Goal: Obtain resource: Download file/media

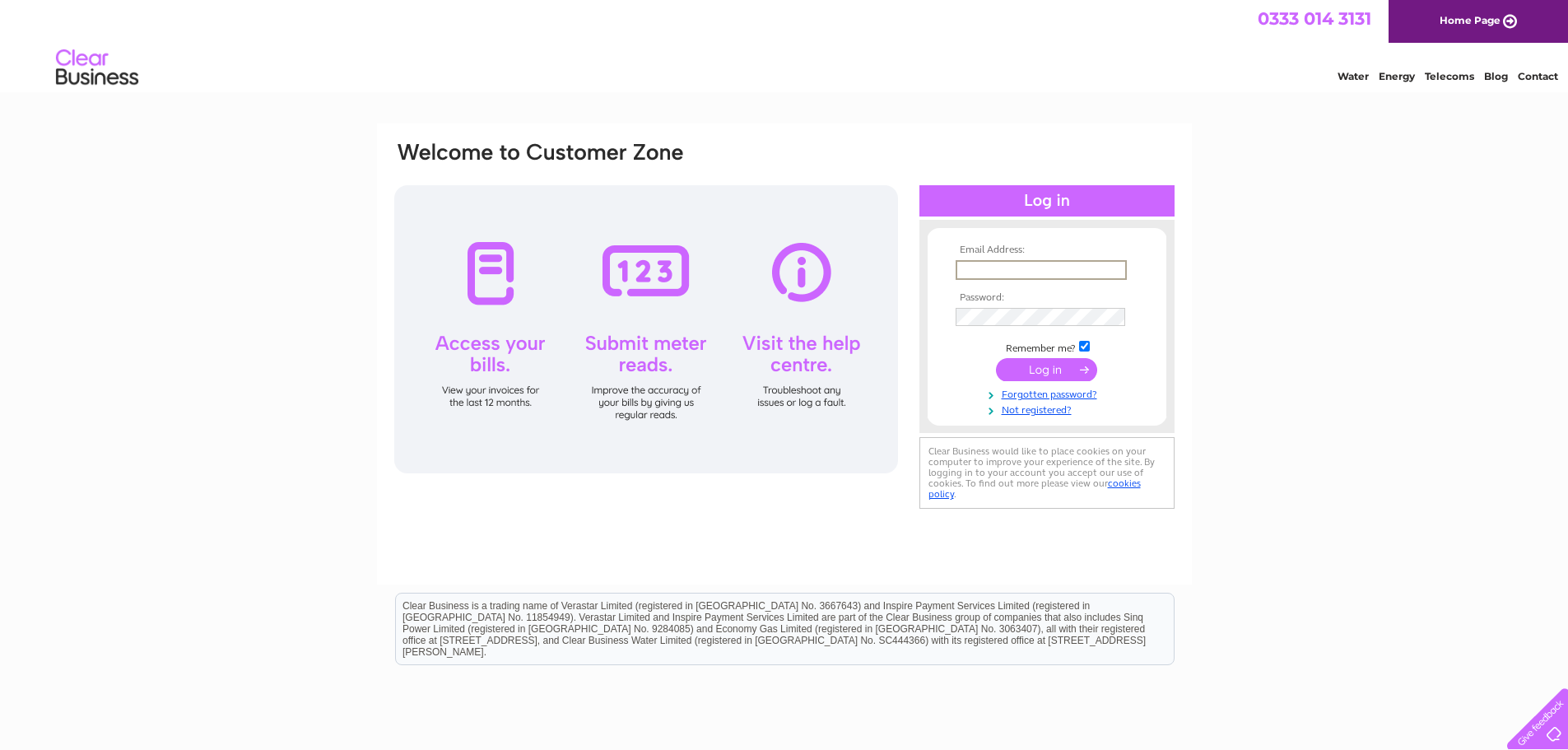
click at [1054, 272] on input "text" at bounding box center [1041, 269] width 171 height 19
type input "PURCHASELEDGER@CENTAURPROPERTIES.CO.UK"
click at [996, 358] on input "submit" at bounding box center [1047, 369] width 101 height 23
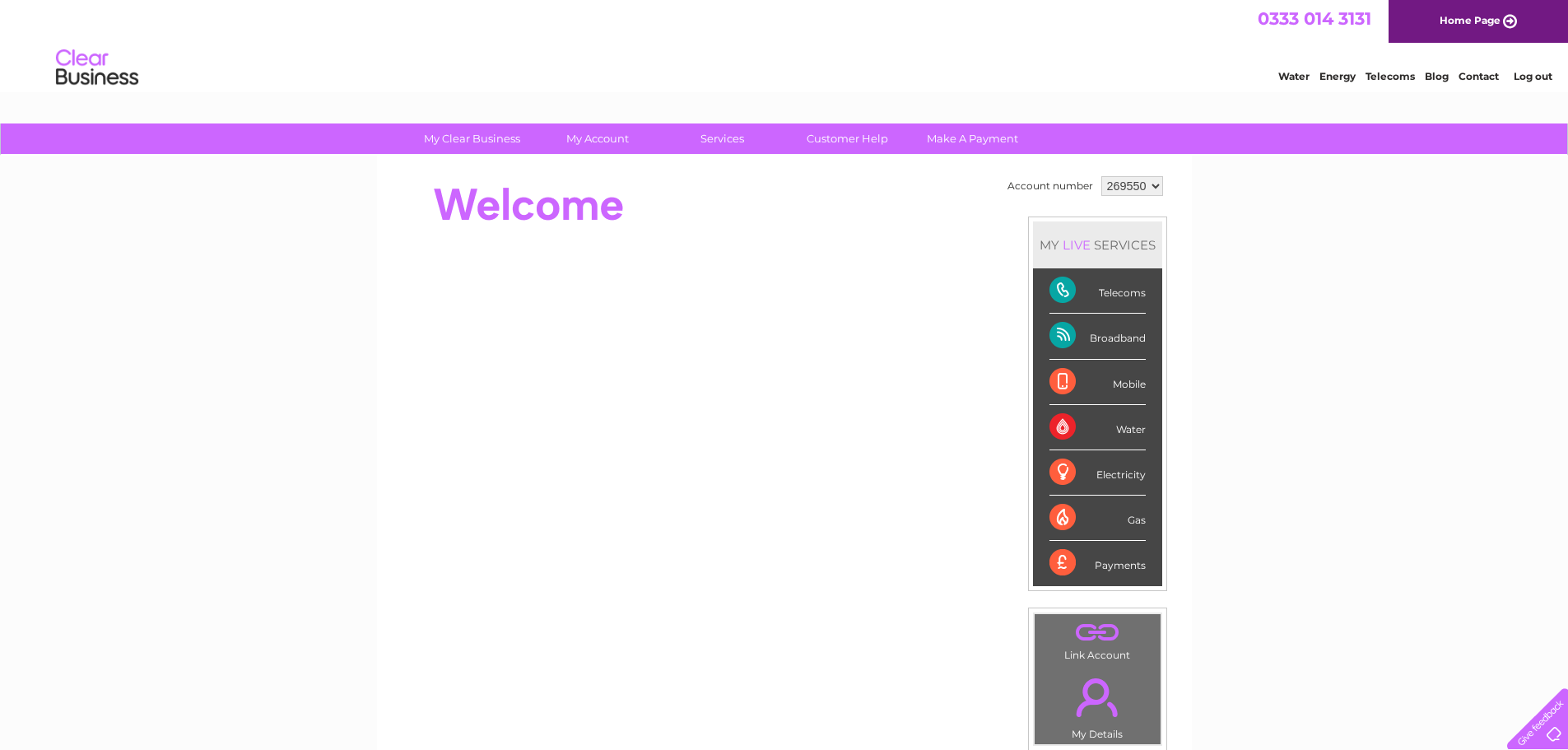
click at [1155, 186] on select "269550 269553 269556 269558 272476 272643 276710 286604 315973 316476 316478 31…" at bounding box center [1132, 185] width 62 height 19
click at [1127, 190] on select "269550 269553 269556 269558 272476 272643 276710 286604 315973 316476 316478 31…" at bounding box center [1132, 185] width 62 height 19
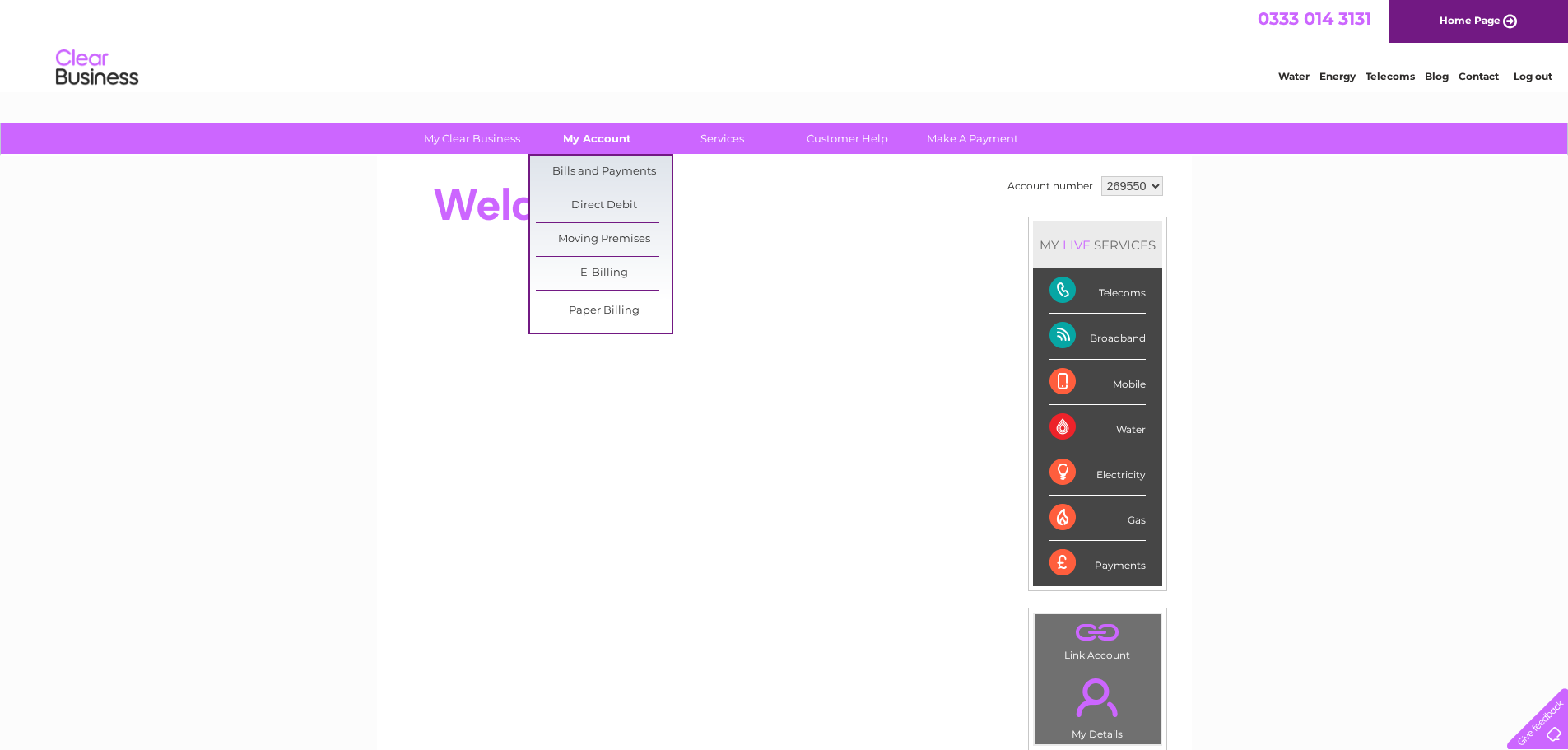
click at [599, 132] on link "My Account" at bounding box center [597, 138] width 135 height 30
click at [591, 170] on link "Bills and Payments" at bounding box center [603, 172] width 135 height 33
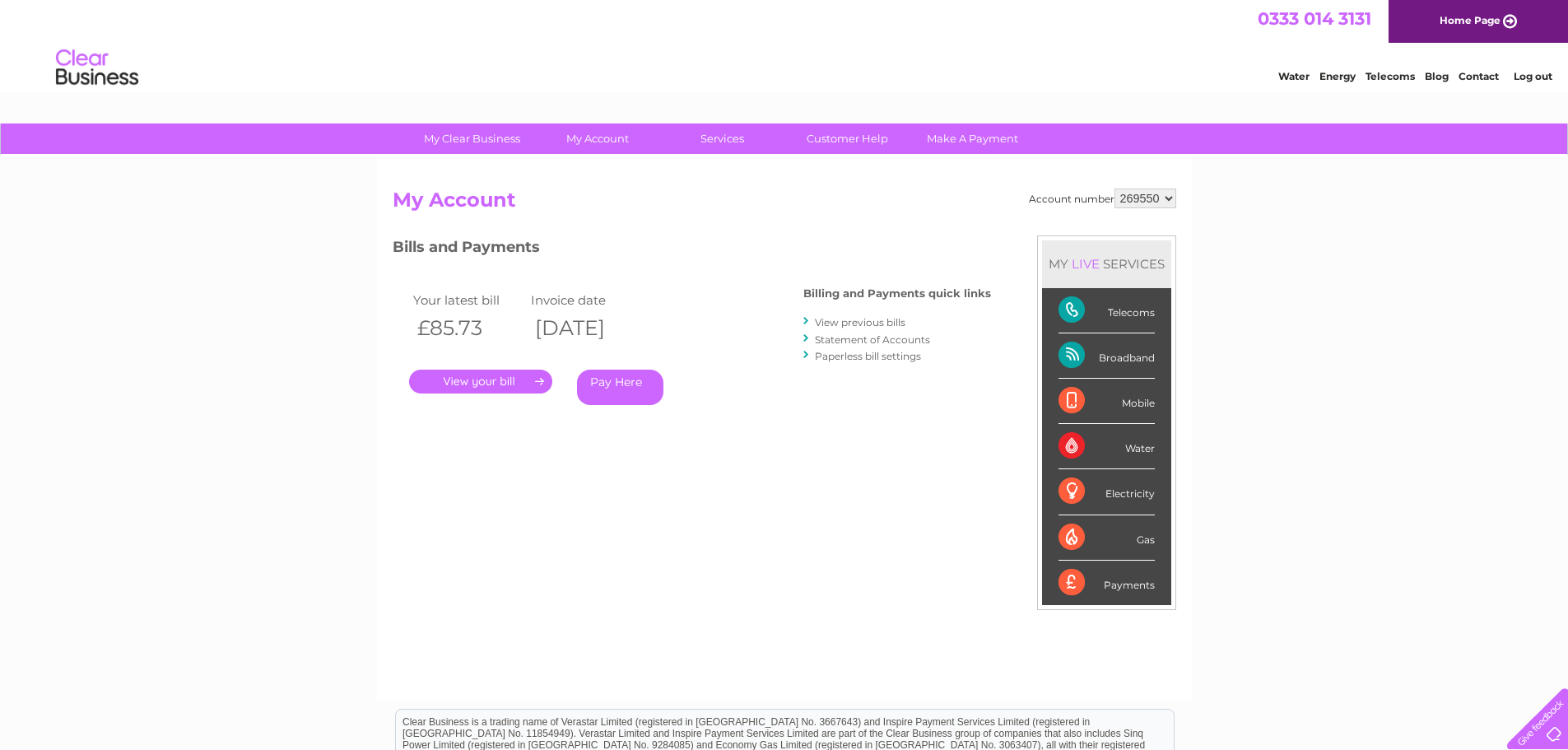
click at [492, 377] on link "." at bounding box center [480, 381] width 143 height 24
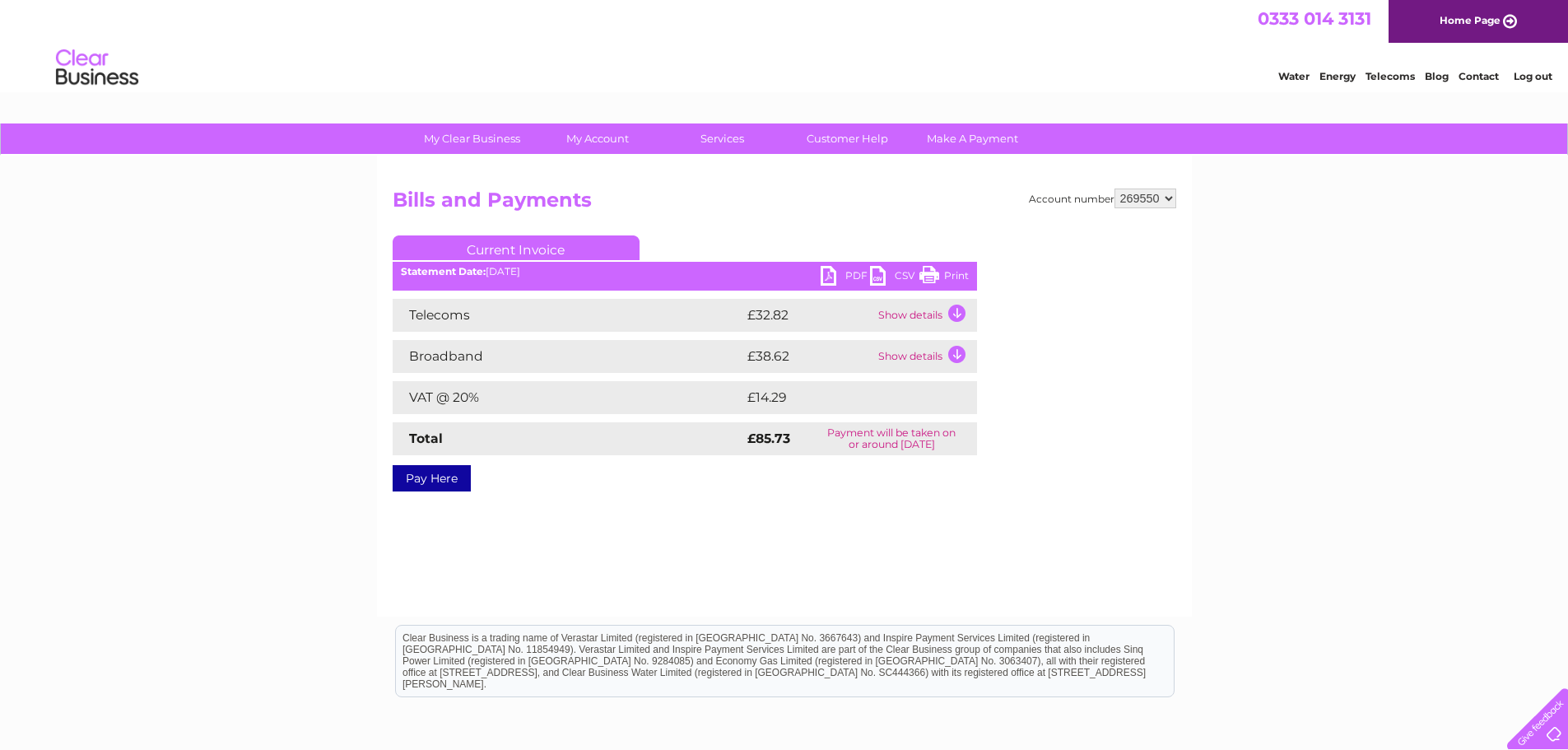
click at [844, 276] on link "PDF" at bounding box center [846, 278] width 50 height 24
click at [1173, 196] on select "269550 269553 269556 269558 272476 272643 276710 286604 315973 316476 316478 31…" at bounding box center [1145, 198] width 62 height 19
select select "269553"
click at [1115, 189] on select "269550 269553 269556 269558 272476 272643 276710 286604 315973 316476 316478 31…" at bounding box center [1145, 198] width 62 height 19
click at [851, 276] on link "PDF" at bounding box center [846, 278] width 50 height 24
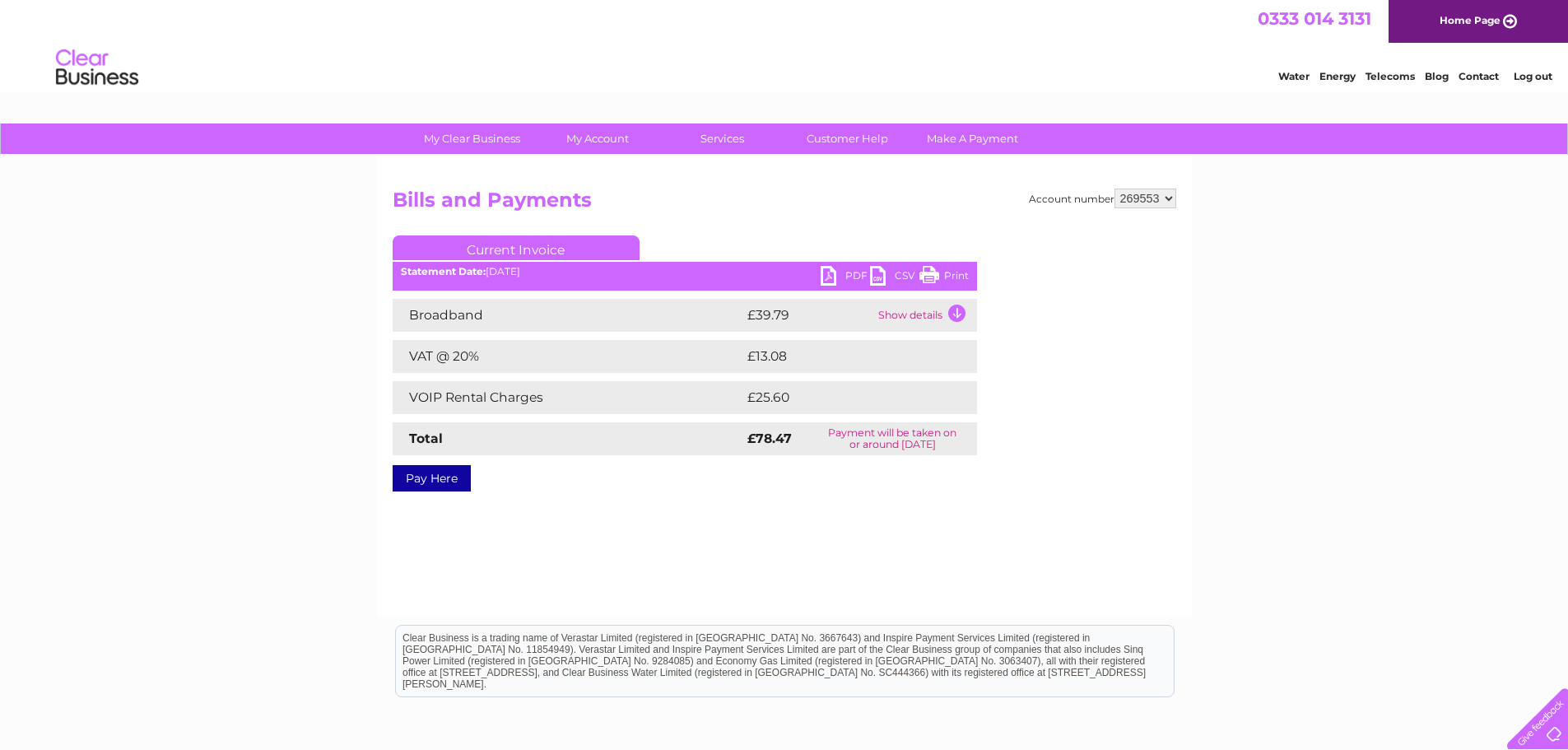
click at [1172, 197] on select "269550 269553 269556 269558 272476 272643 276710 286604 315973 316476 316478 31…" at bounding box center [1145, 198] width 62 height 19
select select "269556"
click at [1115, 189] on select "269550 269553 269556 269558 272476 272643 276710 286604 315973 316476 316478 31…" at bounding box center [1145, 198] width 62 height 19
click at [841, 273] on link "PDF" at bounding box center [846, 278] width 50 height 24
click at [1167, 194] on select "269550 269553 269556 269558 272476 272643 276710 286604 315973 316476 316478 31…" at bounding box center [1145, 198] width 62 height 19
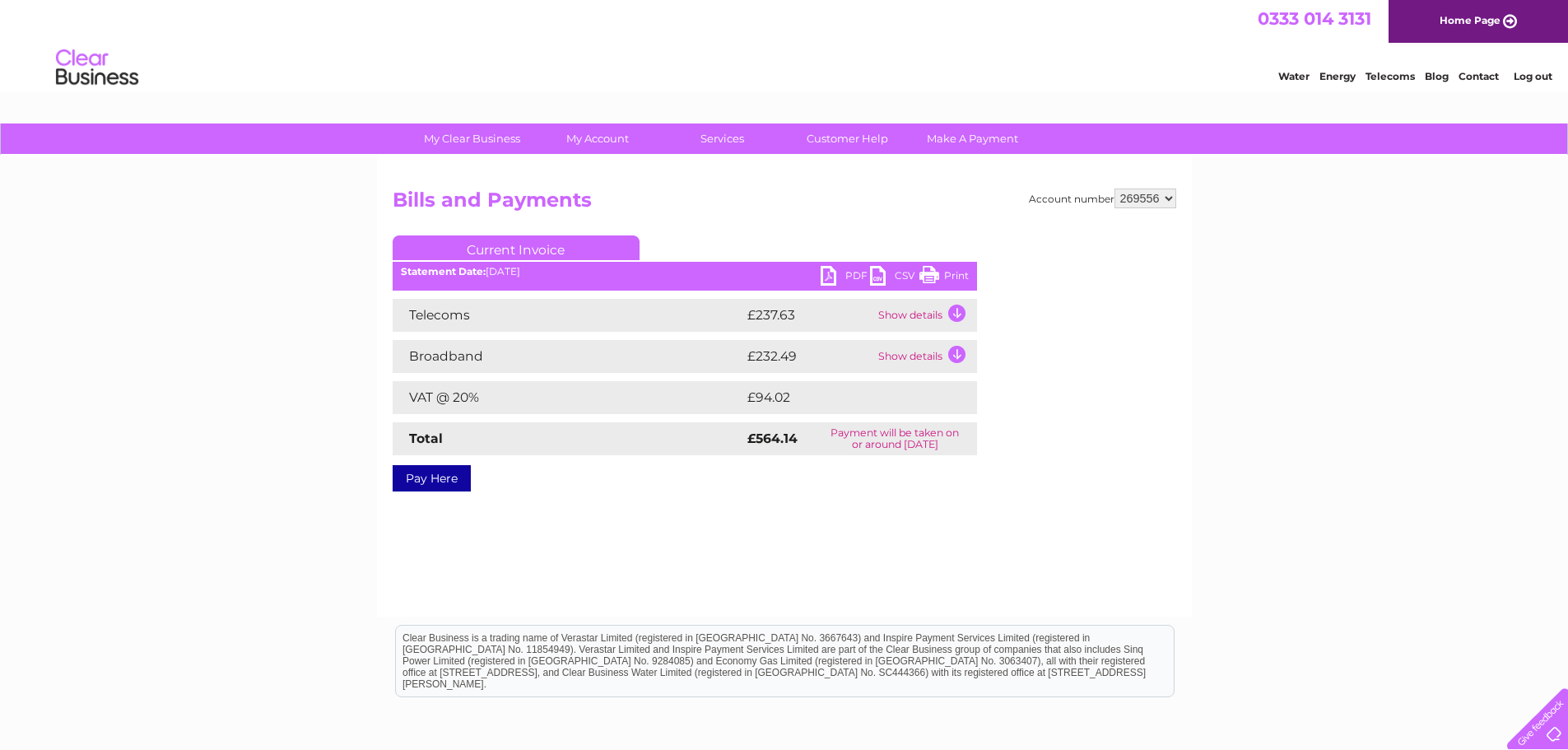
click at [1168, 194] on select "269550 269553 269556 269558 272476 272643 276710 286604 315973 316476 316478 31…" at bounding box center [1145, 198] width 62 height 19
select select "276710"
click at [1115, 189] on select "269550 269553 269556 269558 272476 272643 276710 286604 315973 316476 316478 31…" at bounding box center [1145, 198] width 62 height 19
click at [849, 269] on link "PDF" at bounding box center [846, 278] width 50 height 24
click at [1171, 197] on select "269550 269553 269556 269558 272476 272643 276710 286604 315973 316476 316478 31…" at bounding box center [1145, 198] width 62 height 19
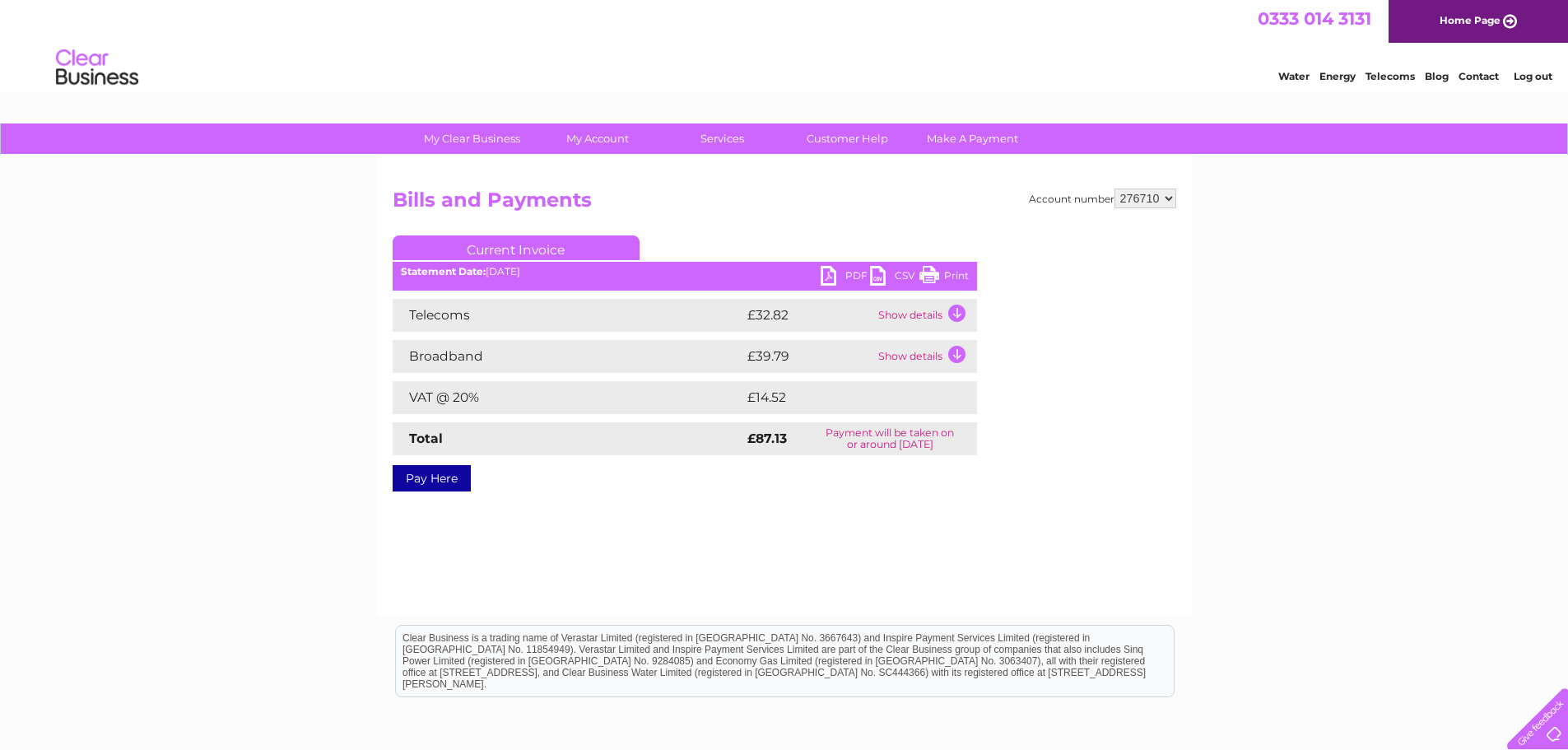
select select "315973"
click at [1115, 189] on select "269550 269553 269556 269558 272476 272643 276710 286604 315973 316476 316478 31…" at bounding box center [1145, 198] width 62 height 19
click at [840, 273] on link "PDF" at bounding box center [846, 278] width 50 height 24
click at [1173, 199] on select "269550 269553 269556 269558 272476 272643 276710 286604 315973 316476 316478 31…" at bounding box center [1145, 198] width 62 height 19
select select "316482"
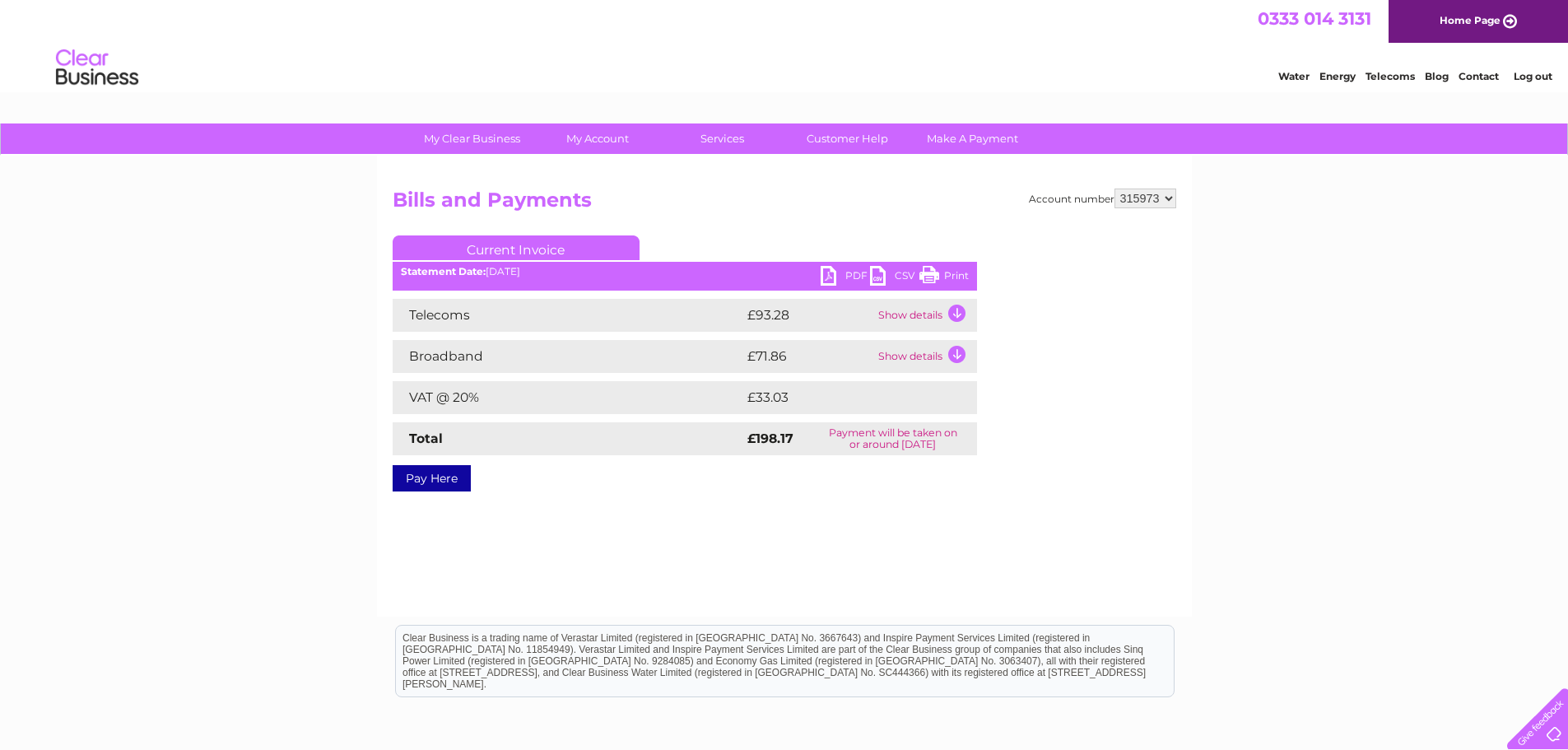
click at [1115, 189] on select "269550 269553 269556 269558 272476 272643 276710 286604 315973 316476 316478 31…" at bounding box center [1145, 198] width 62 height 19
click at [845, 265] on ul "Current Invoice" at bounding box center [685, 251] width 584 height 30
click at [847, 267] on link "PDF" at bounding box center [846, 278] width 50 height 24
click at [1166, 199] on select "269550 269553 269556 269558 272476 272643 276710 286604 315973 316476 316478 31…" at bounding box center [1145, 198] width 62 height 19
select select "380326"
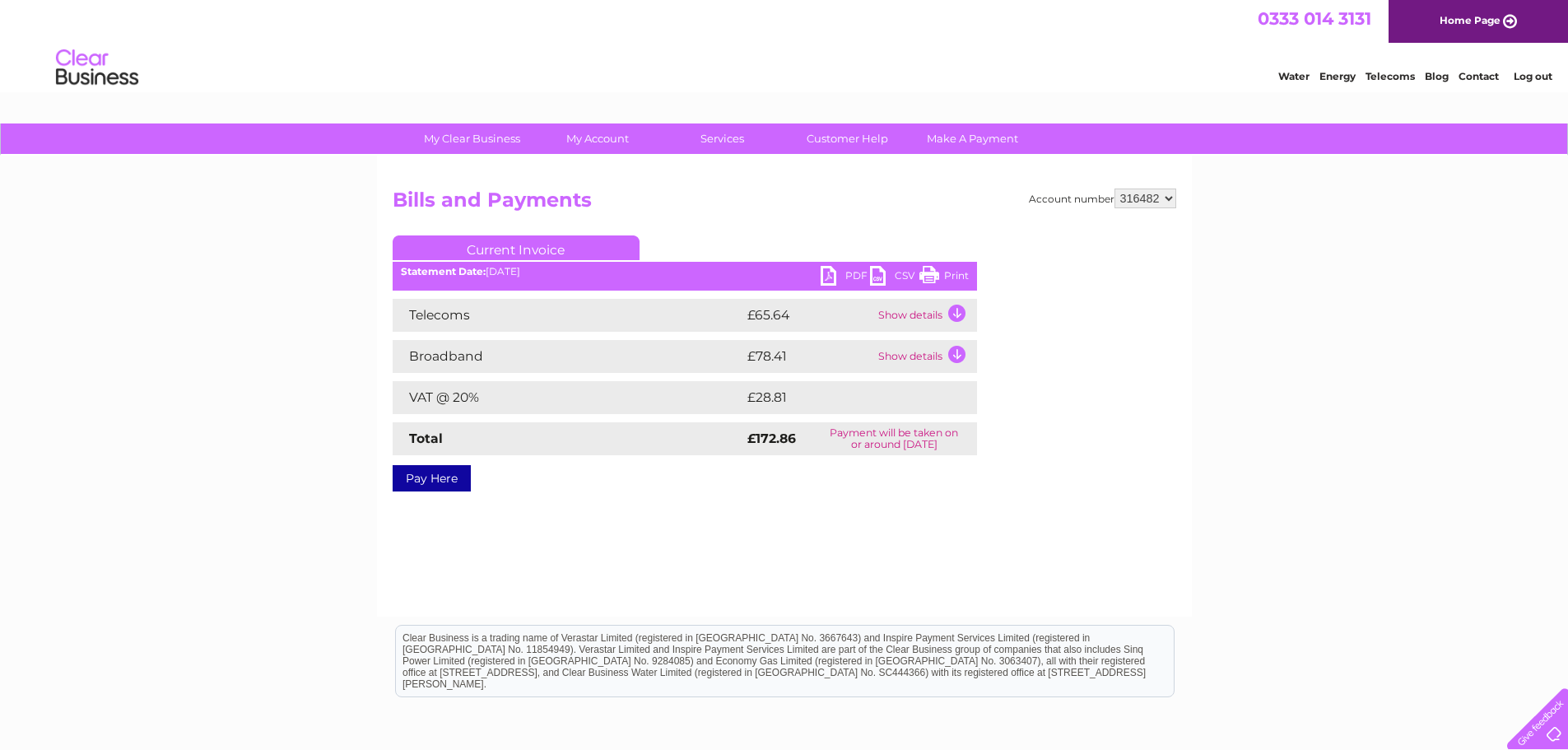
click at [1115, 189] on select "269550 269553 269556 269558 272476 272643 276710 286604 315973 316476 316478 31…" at bounding box center [1145, 198] width 62 height 19
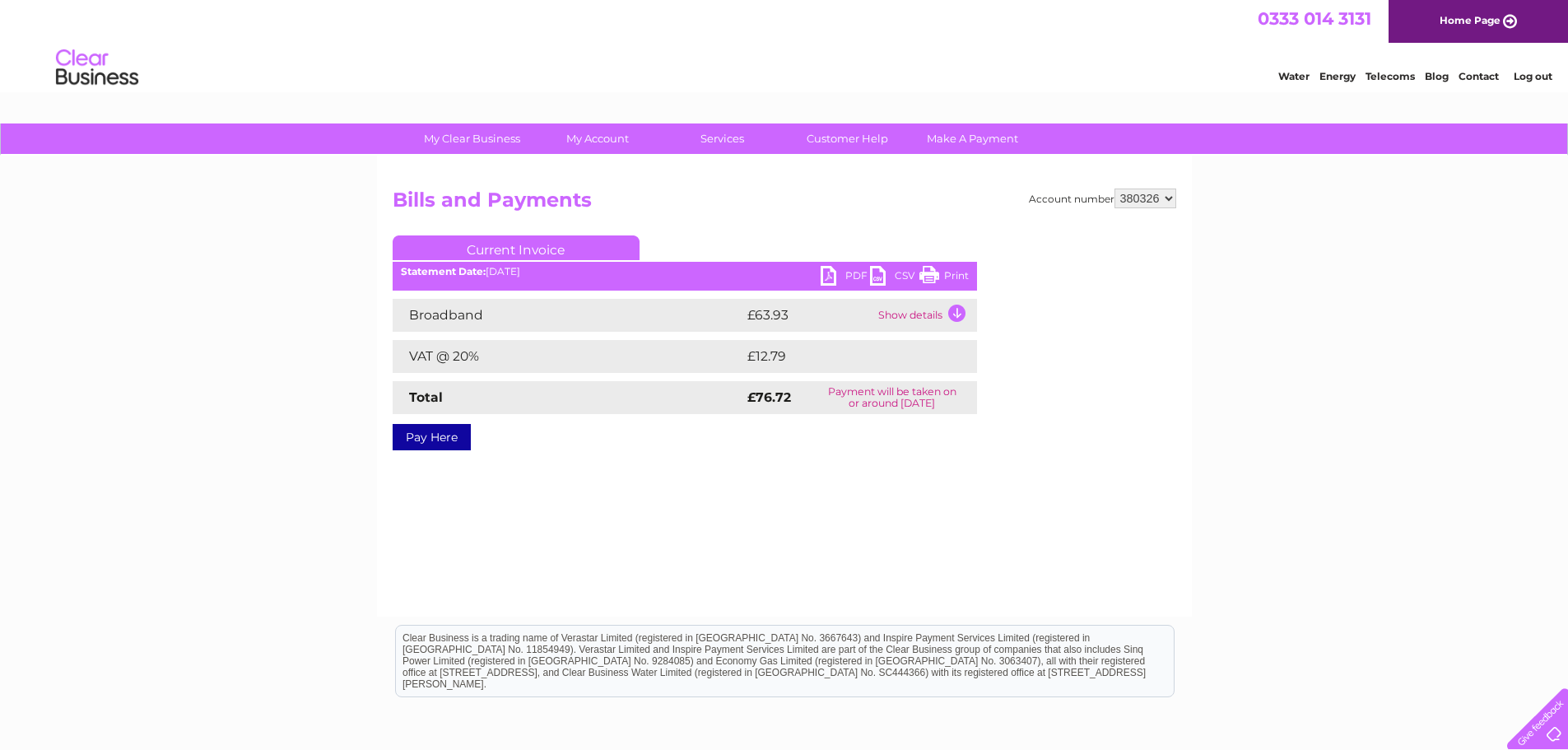
click at [850, 275] on link "PDF" at bounding box center [846, 278] width 50 height 24
click at [1169, 195] on select "269550 269553 269556 269558 272476 272643 276710 286604 315973 316476 316478 31…" at bounding box center [1145, 198] width 62 height 19
select select "388683"
click at [1115, 189] on select "269550 269553 269556 269558 272476 272643 276710 286604 315973 316476 316478 31…" at bounding box center [1145, 198] width 62 height 19
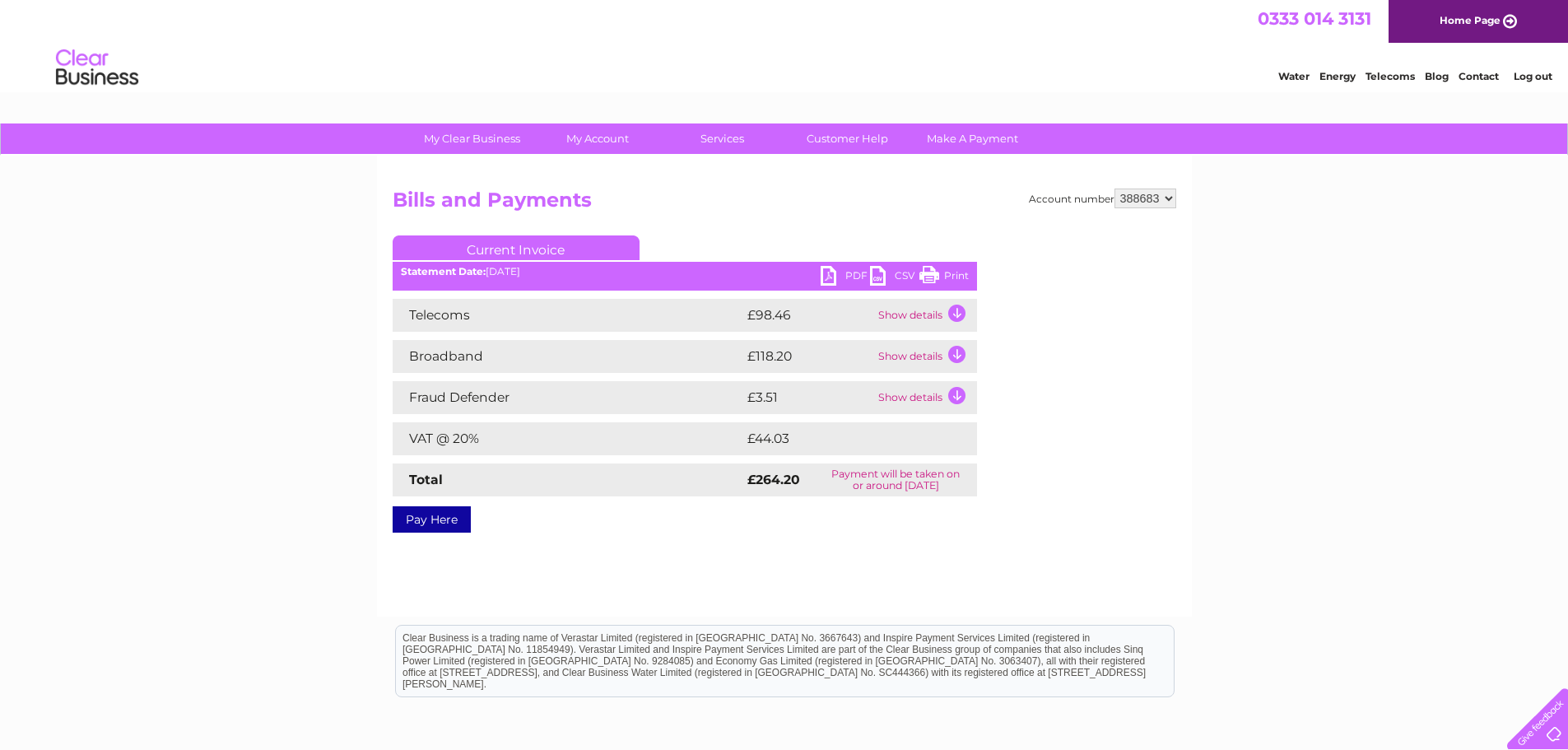
click at [845, 270] on link "PDF" at bounding box center [846, 278] width 50 height 24
click at [1168, 197] on select "269550 269553 269556 269558 272476 272643 276710 286604 315973 316476 316478 31…" at bounding box center [1145, 198] width 62 height 19
select select "410664"
click at [1115, 189] on select "269550 269553 269556 269558 272476 272643 276710 286604 315973 316476 316478 31…" at bounding box center [1145, 198] width 62 height 19
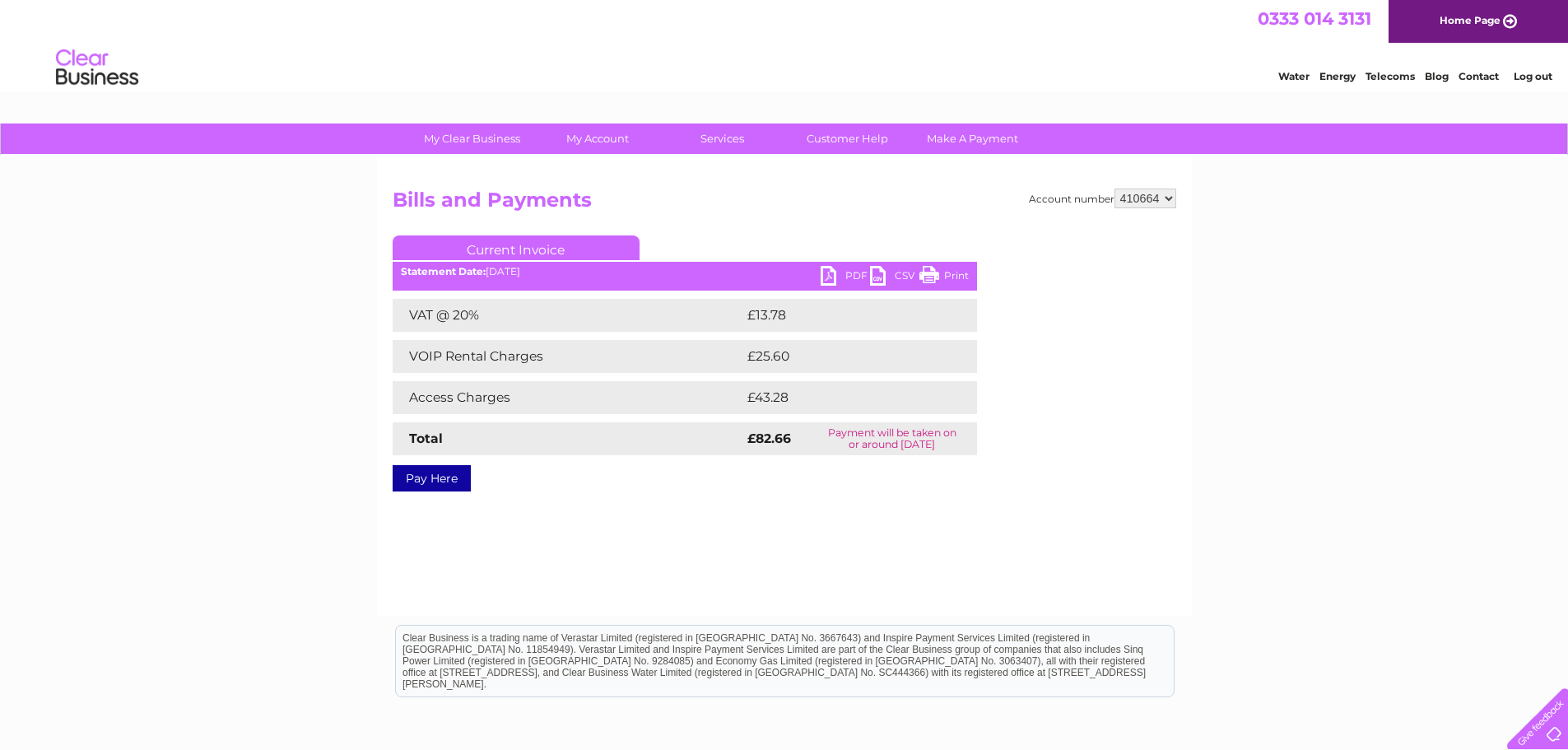
click at [856, 277] on link "PDF" at bounding box center [846, 278] width 50 height 24
click at [1173, 198] on select "269550 269553 269556 269558 272476 272643 276710 286604 315973 316476 316478 31…" at bounding box center [1145, 198] width 62 height 19
select select "315973"
click at [1115, 189] on select "269550 269553 269556 269558 272476 272643 276710 286604 315973 316476 316478 31…" at bounding box center [1145, 198] width 62 height 19
click at [1166, 194] on select "269550 269553 269556 269558 272476 272643 276710 286604 315973 316476 316478 31…" at bounding box center [1145, 198] width 62 height 19
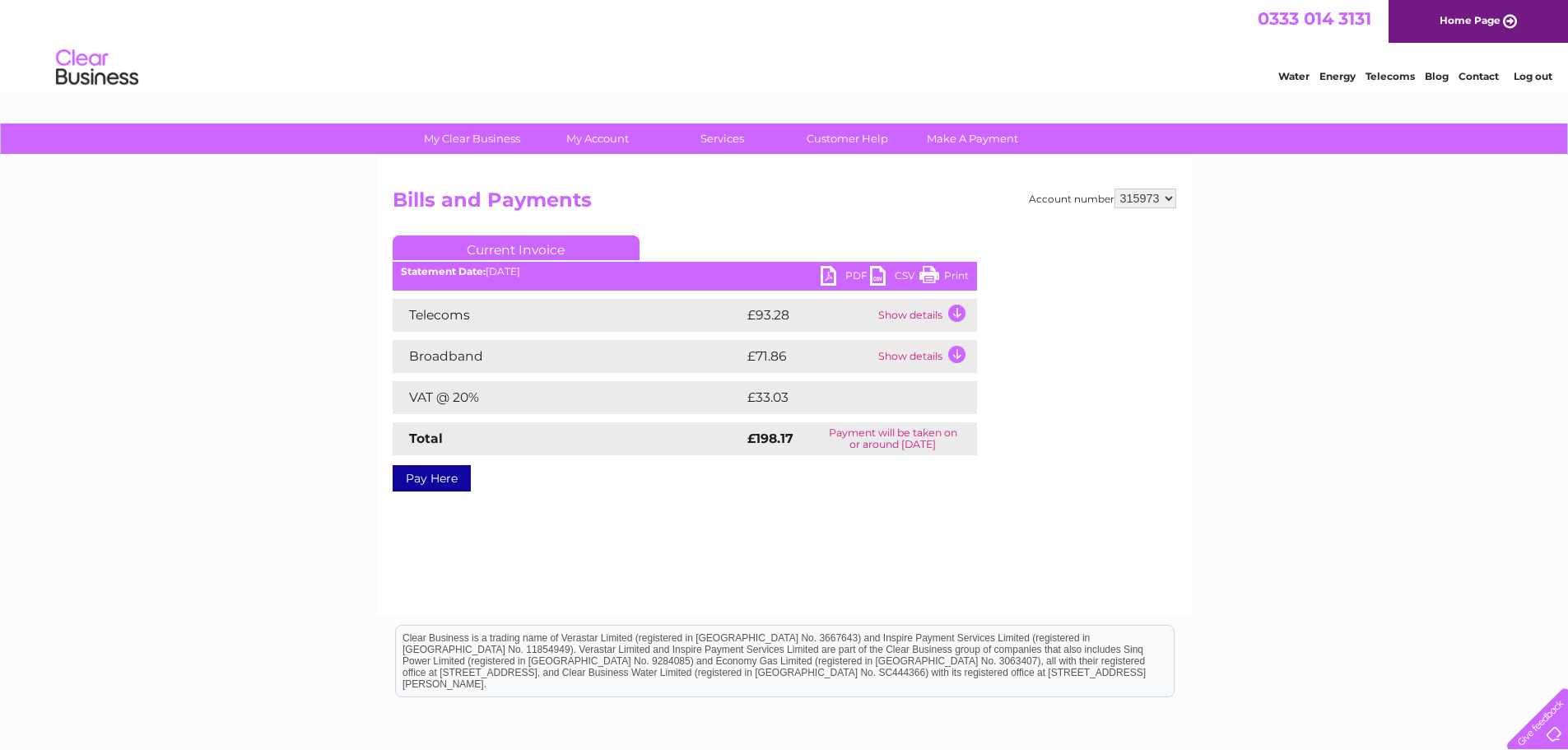
drag, startPoint x: 0, startPoint y: 0, endPoint x: 1166, endPoint y: 194, distance: 1182.0
click at [1166, 194] on select "269550 269553 269556 269558 272476 272643 276710 286604 315973 316476 316478 31…" at bounding box center [1145, 198] width 62 height 19
drag, startPoint x: 1533, startPoint y: 77, endPoint x: 1531, endPoint y: 89, distance: 12.2
click at [1533, 77] on link "Log out" at bounding box center [1533, 76] width 39 height 12
